Goal: Ask a question

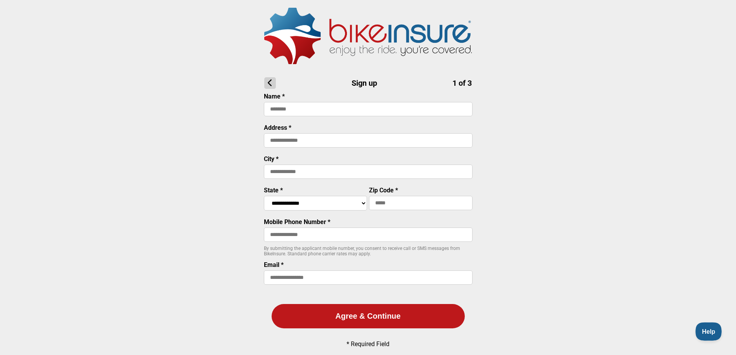
click at [700, 326] on button "Help" at bounding box center [706, 330] width 23 height 16
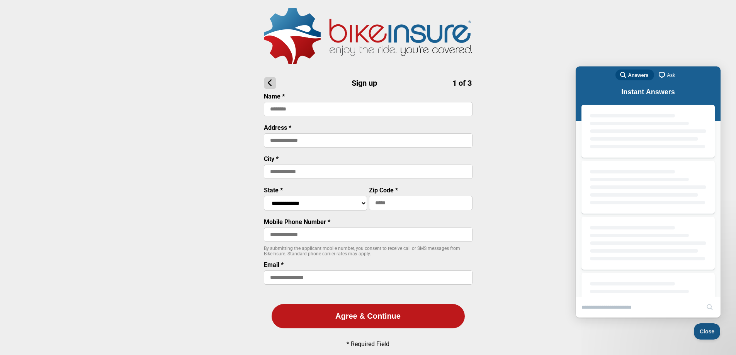
click at [701, 327] on button "Close" at bounding box center [707, 331] width 26 height 16
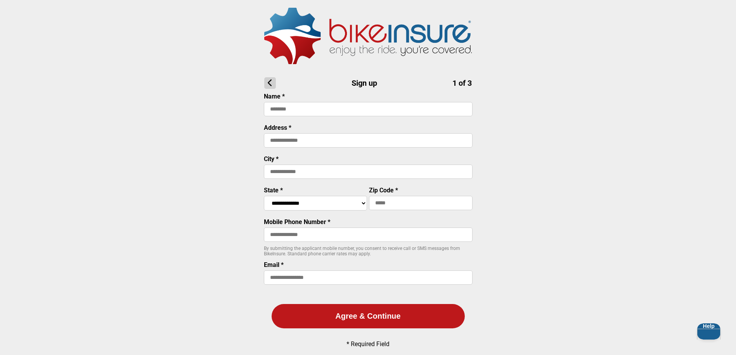
click at [701, 327] on button "Help" at bounding box center [709, 331] width 24 height 16
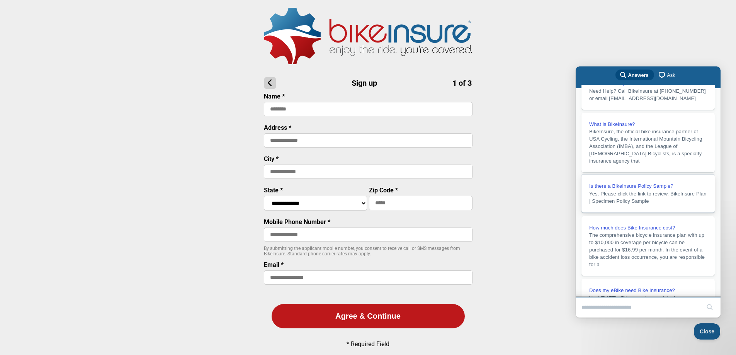
scroll to position [77, 0]
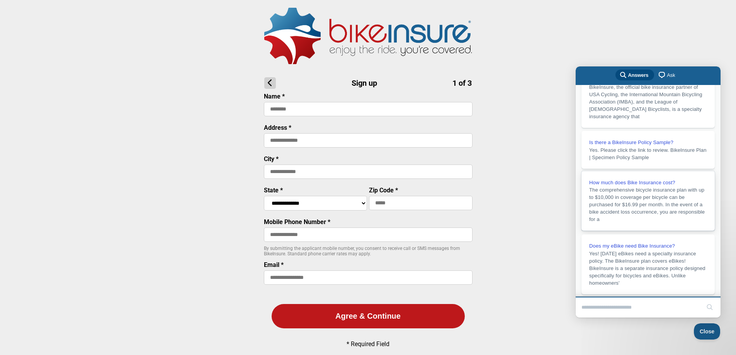
click at [635, 185] on span "How much does Bike Insurance cost?" at bounding box center [632, 183] width 86 height 6
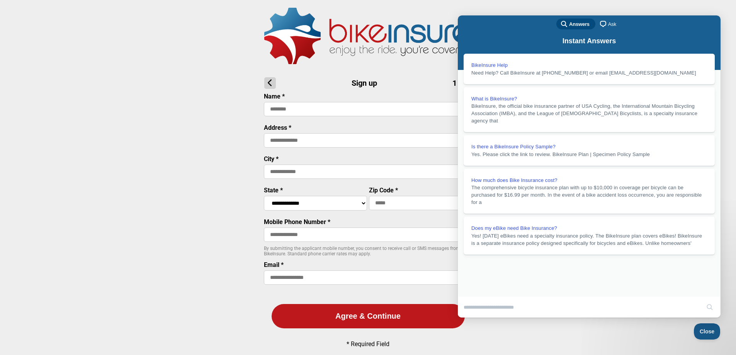
scroll to position [0, 0]
click at [474, 329] on button "u" at bounding box center [465, 335] width 15 height 12
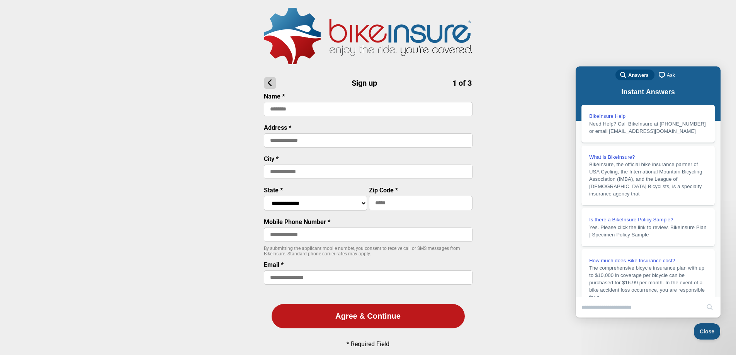
scroll to position [112, 0]
click at [590, 318] on button "Close" at bounding box center [583, 323] width 14 height 10
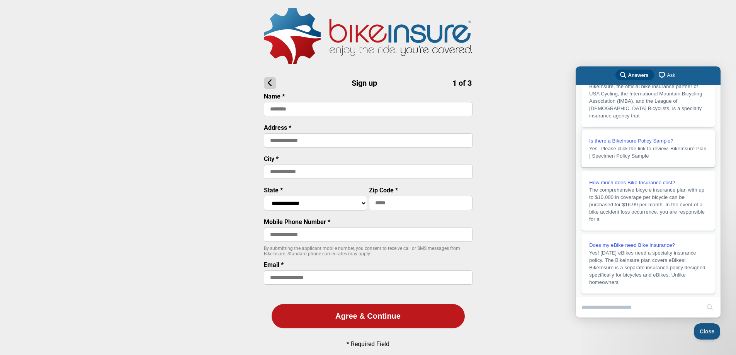
scroll to position [90, 0]
click at [651, 252] on span "‍Yes! [DATE] eBikes need a specialty insurance policy. The BikeInsure plan cove…" at bounding box center [647, 266] width 116 height 35
click at [590, 318] on button "Close" at bounding box center [583, 323] width 14 height 10
